Goal: Navigation & Orientation: Understand site structure

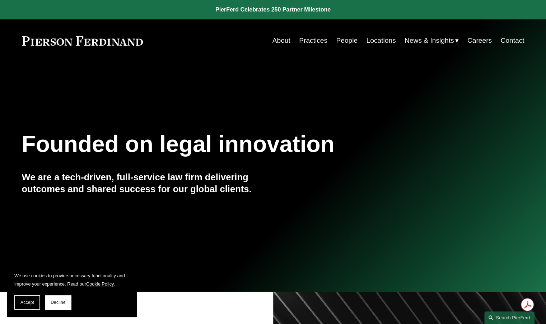
click at [345, 40] on link "People" at bounding box center [347, 41] width 22 height 14
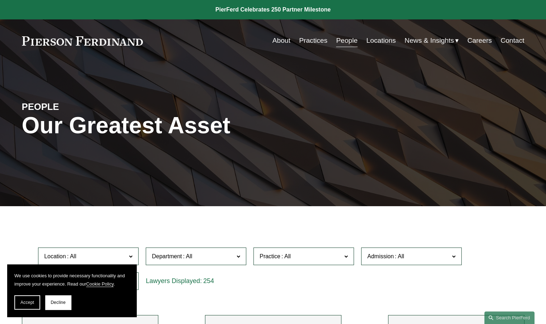
click at [0, 0] on span "News" at bounding box center [0, 0] width 0 height 0
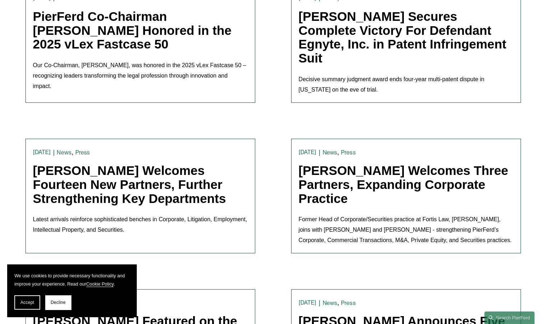
scroll to position [387, 0]
